Goal: Complete application form

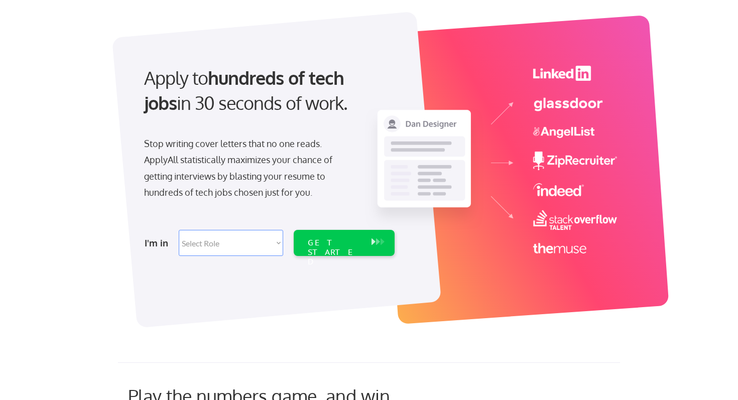
scroll to position [102, 0]
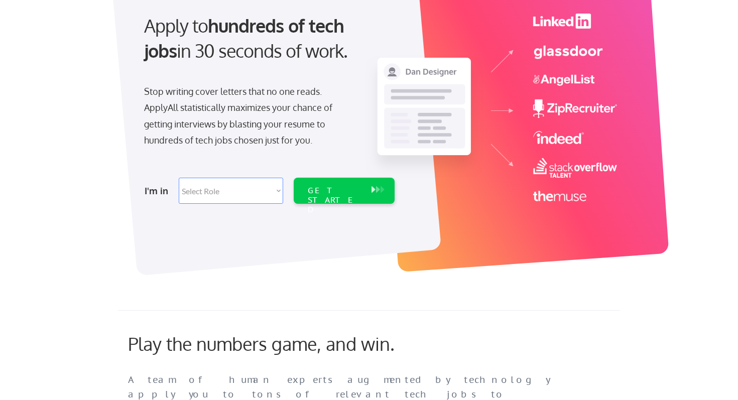
click at [269, 190] on select "Select Role Software Engineering Product Management Customer Success Sales UI/U…" at bounding box center [231, 191] width 104 height 26
select select ""technical_project_program_mgmt""
click at [329, 195] on div "GET STARTED" at bounding box center [335, 200] width 54 height 29
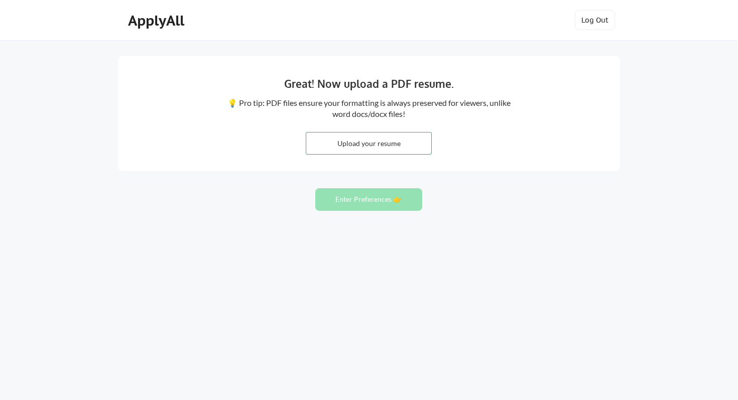
click at [334, 145] on input "file" at bounding box center [368, 144] width 125 height 22
type input "C:\fakepath\Vivian Ebo-PM.docx"
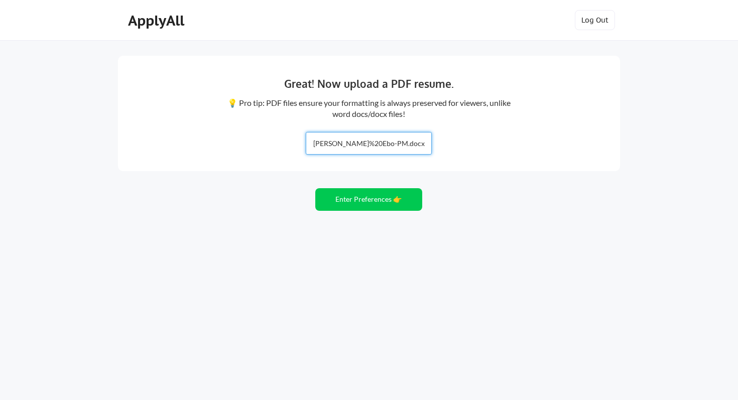
click at [350, 141] on input "file" at bounding box center [368, 144] width 125 height 22
type input "C:\fakepath\Vivian Ebo-PM.pdf"
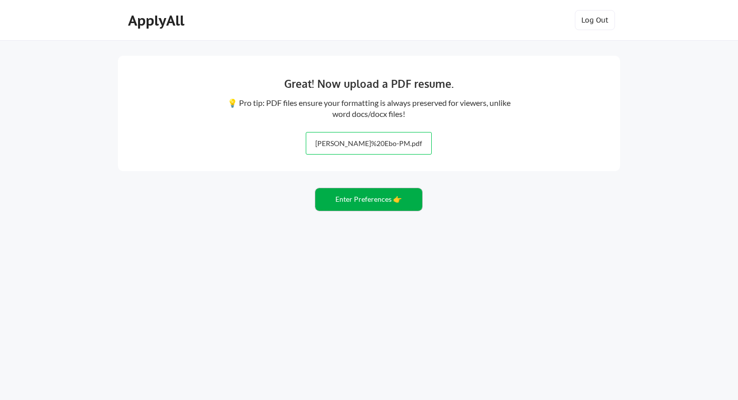
click at [372, 203] on button "Enter Preferences 👉" at bounding box center [368, 199] width 107 height 23
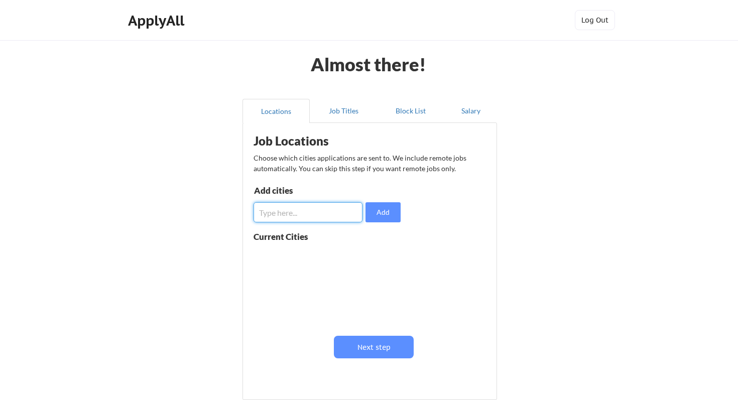
click at [314, 214] on input "input" at bounding box center [308, 212] width 109 height 20
type input "san jose"
click at [381, 217] on button "Add" at bounding box center [383, 212] width 35 height 20
click at [371, 257] on button at bounding box center [370, 257] width 8 height 8
click at [314, 210] on input "input" at bounding box center [308, 212] width 109 height 20
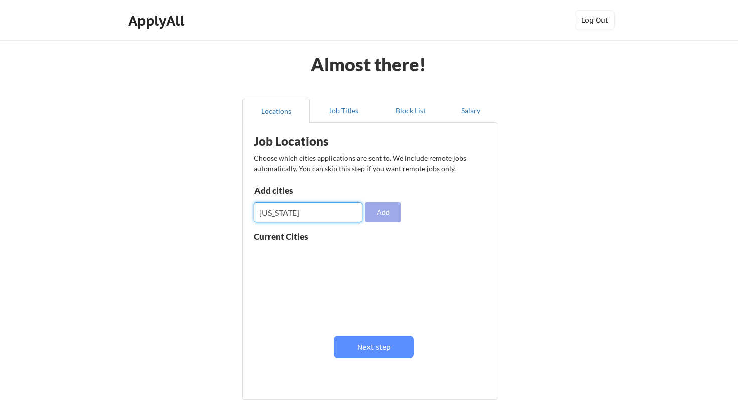
type input "california"
click at [396, 212] on button "Add" at bounding box center [383, 212] width 35 height 20
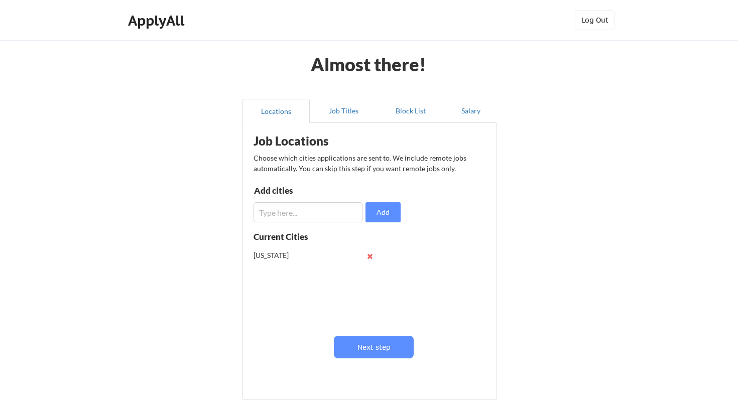
click at [368, 259] on button at bounding box center [370, 257] width 8 height 8
click at [331, 218] on input "input" at bounding box center [308, 212] width 109 height 20
type input "Irvine"
click at [384, 215] on button "Add" at bounding box center [383, 212] width 35 height 20
click at [322, 214] on input "input" at bounding box center [308, 212] width 109 height 20
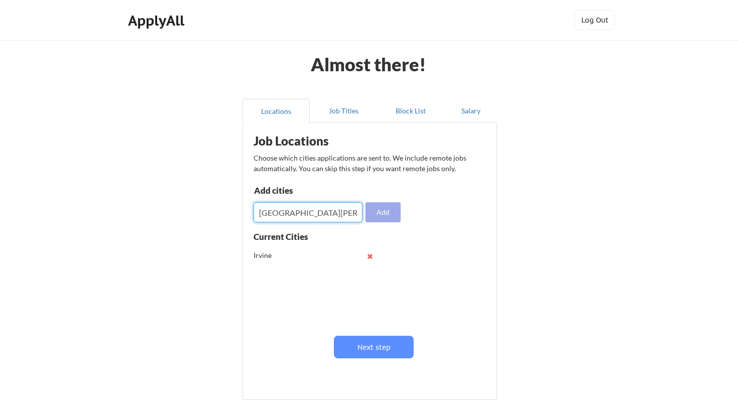
type input "San Jose"
click at [379, 213] on button "Add" at bounding box center [383, 212] width 35 height 20
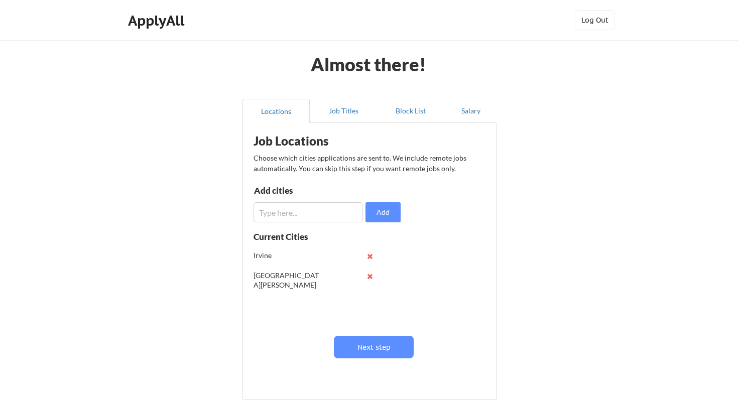
click at [340, 214] on input "input" at bounding box center [308, 212] width 109 height 20
type input "Atlanta"
click at [385, 212] on button "Add" at bounding box center [383, 212] width 35 height 20
click at [341, 215] on input "input" at bounding box center [308, 212] width 109 height 20
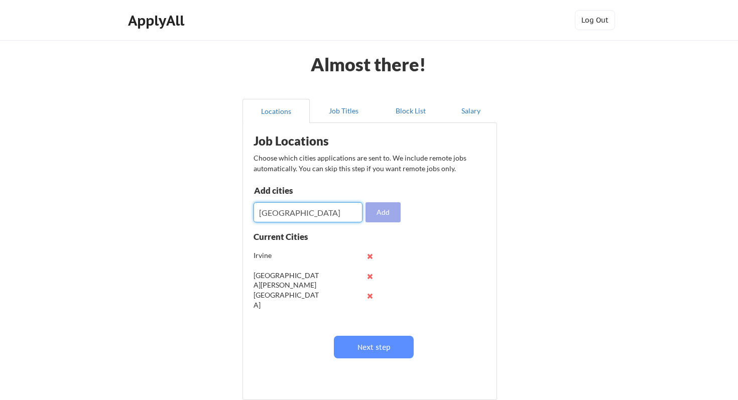
type input "San Francisco"
click at [394, 214] on button "Add" at bounding box center [383, 212] width 35 height 20
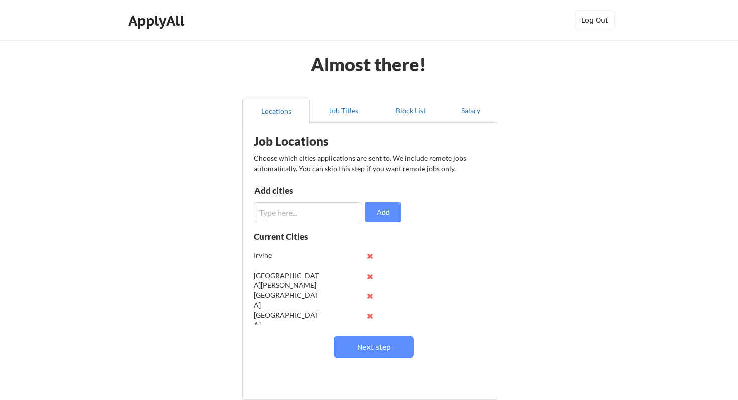
click at [345, 213] on input "input" at bounding box center [308, 212] width 109 height 20
type input "Texas"
click at [393, 212] on button "Add" at bounding box center [383, 212] width 35 height 20
click at [393, 352] on button "Next step" at bounding box center [374, 347] width 80 height 23
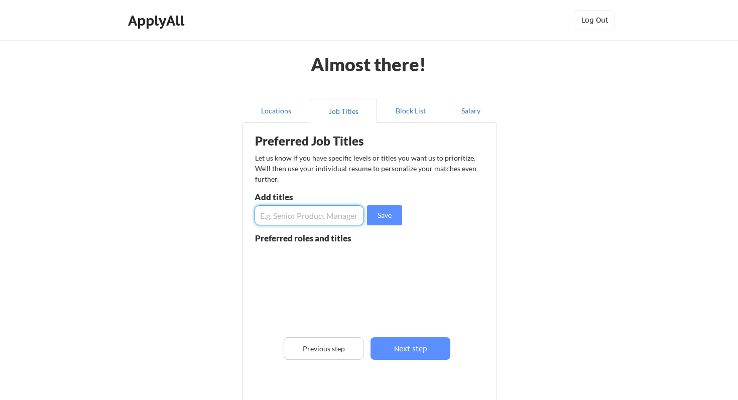
click at [336, 205] on input "input" at bounding box center [310, 215] width 110 height 20
type input "Project Manager"
click at [390, 221] on button "Save" at bounding box center [384, 215] width 35 height 20
click at [335, 220] on input "input" at bounding box center [310, 215] width 110 height 20
type input "Project Coordinator"
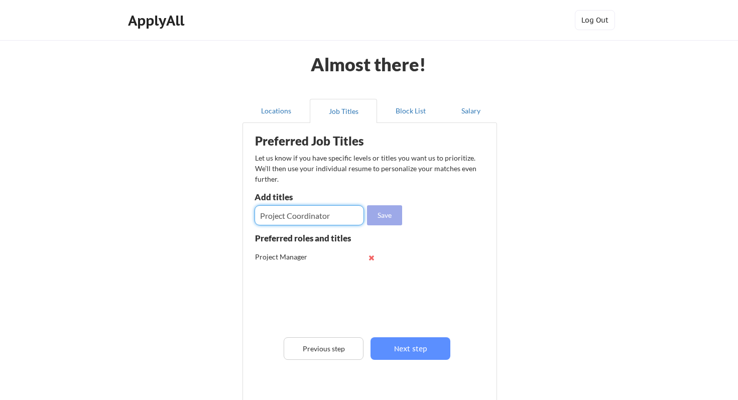
click at [385, 217] on button "Save" at bounding box center [384, 215] width 35 height 20
click at [344, 218] on input "input" at bounding box center [310, 215] width 110 height 20
click at [260, 215] on input "input" at bounding box center [310, 215] width 110 height 20
click at [343, 216] on input "input" at bounding box center [310, 215] width 110 height 20
type input "Associate Project Manager"
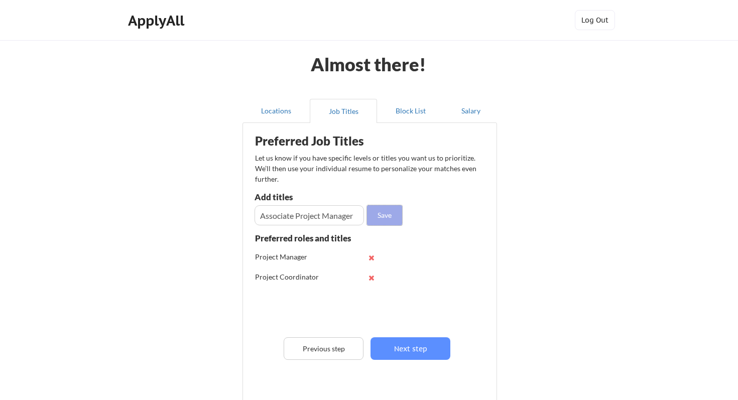
click at [388, 219] on button "Save" at bounding box center [384, 215] width 35 height 20
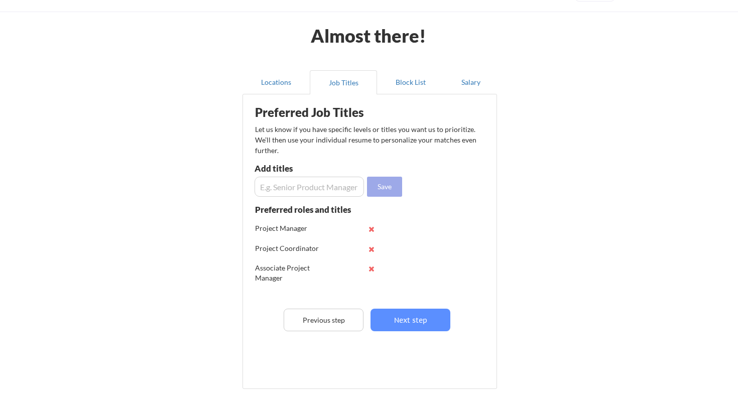
scroll to position [30, 0]
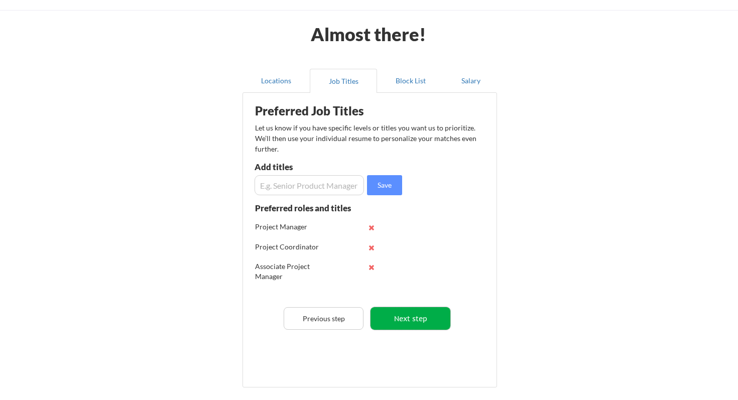
click at [419, 314] on button "Next step" at bounding box center [411, 318] width 80 height 23
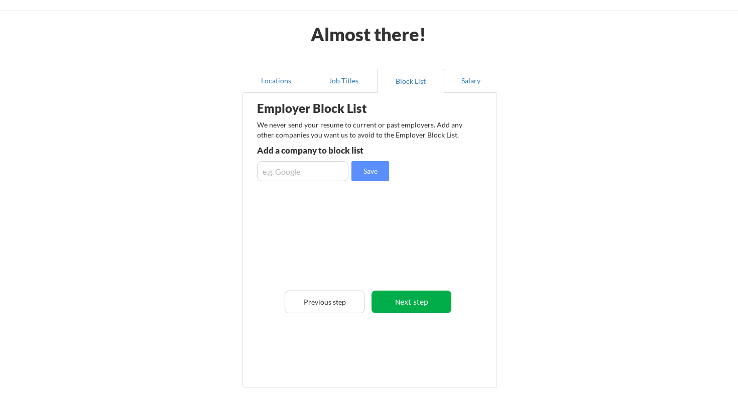
click at [437, 307] on button "Next step" at bounding box center [412, 302] width 80 height 23
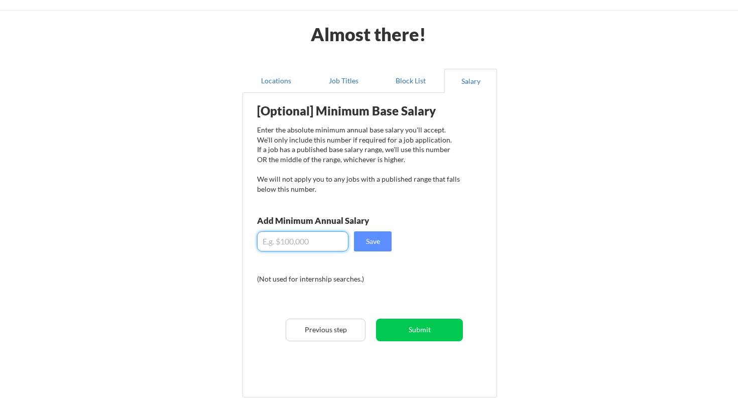
click at [309, 236] on input "input" at bounding box center [302, 242] width 91 height 20
type input "$80,000"
click at [376, 241] on button "Save" at bounding box center [373, 242] width 38 height 20
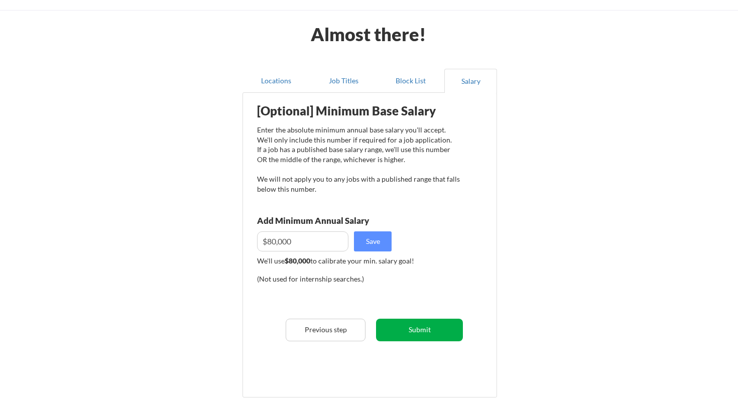
click at [409, 332] on button "Submit" at bounding box center [419, 330] width 87 height 23
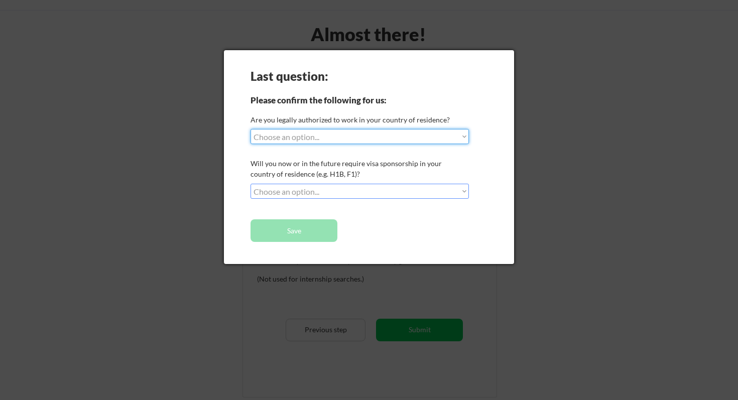
click at [383, 138] on select "Choose an option... Yes, I am a US Citizen Yes, I am a Canadian Citizen Yes, I …" at bounding box center [360, 136] width 219 height 15
select select ""yes__i_am_a_canadian_citizen""
click at [407, 194] on select "Choose an option... No, I will not need sponsorship Yes, I will need sponsorship" at bounding box center [360, 191] width 219 height 15
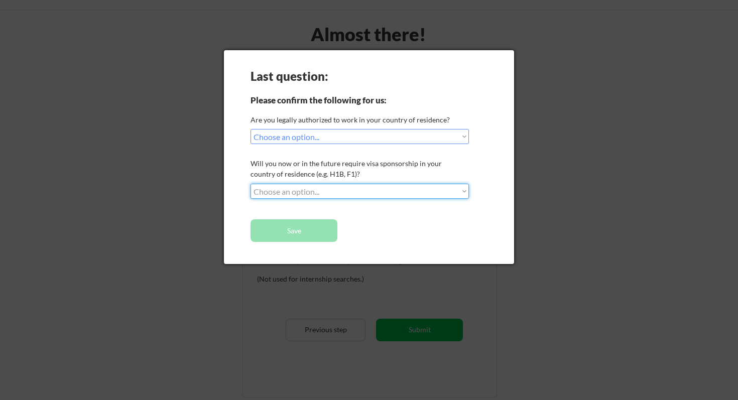
select select ""no__i_will_not_need_sponsorship""
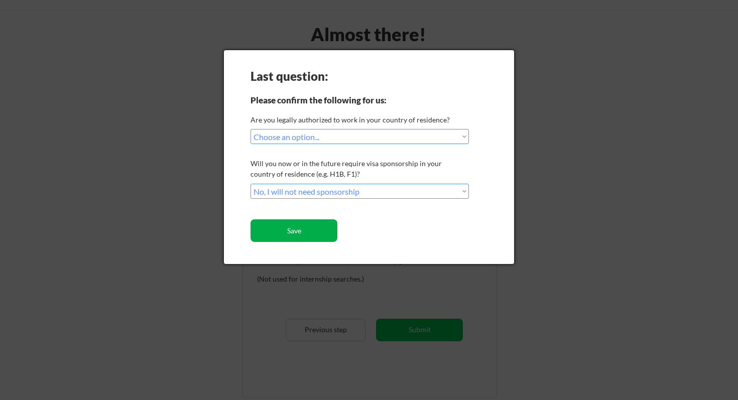
click at [324, 229] on button "Save" at bounding box center [294, 231] width 87 height 23
